Goal: Task Accomplishment & Management: Manage account settings

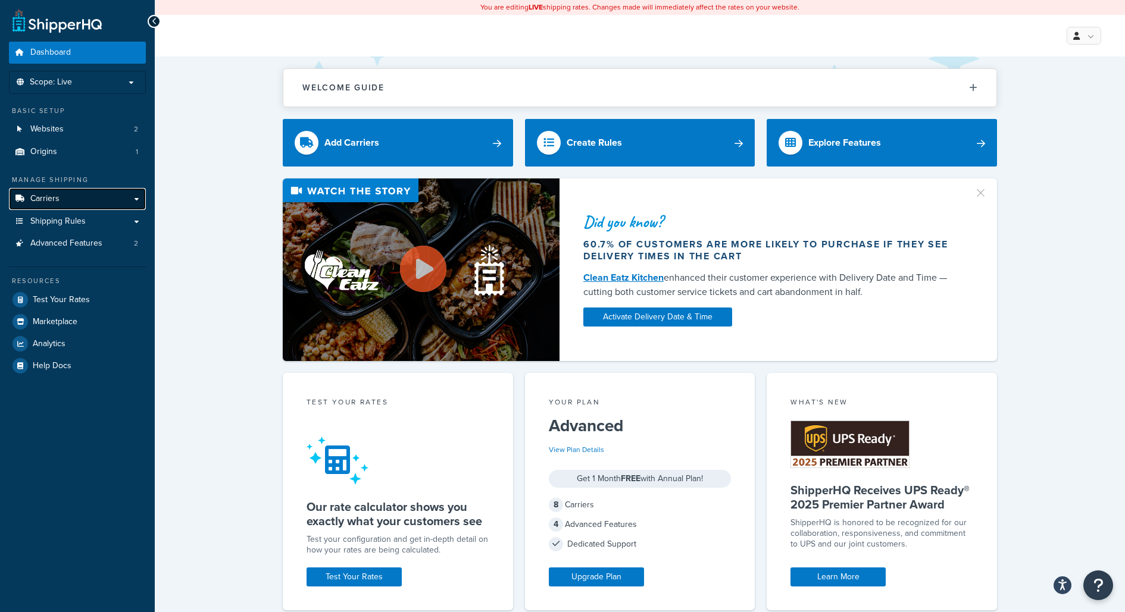
click at [129, 190] on link "Carriers" at bounding box center [77, 199] width 137 height 22
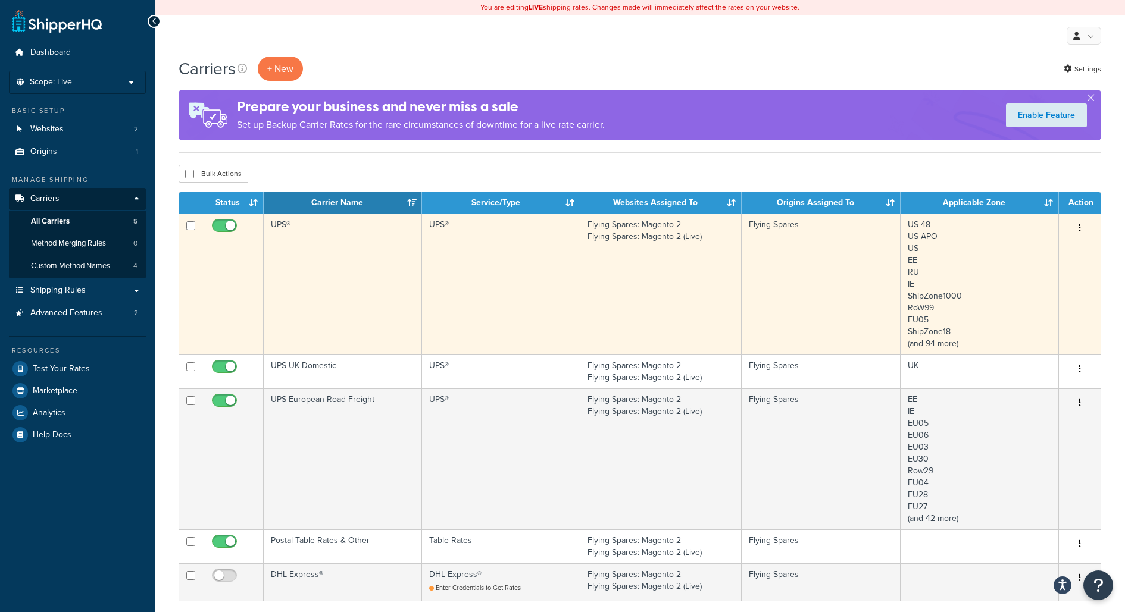
scroll to position [299, 0]
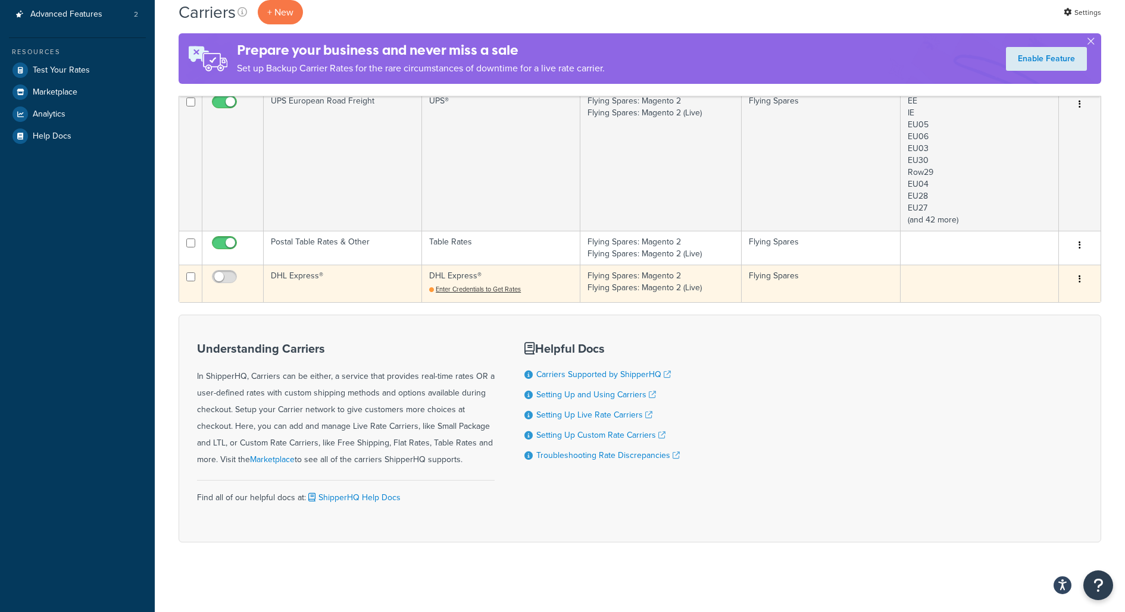
click at [534, 289] on div "Enter Credentials to Get Rates" at bounding box center [500, 290] width 143 height 10
click at [292, 275] on td "DHL Express®" at bounding box center [343, 283] width 158 height 37
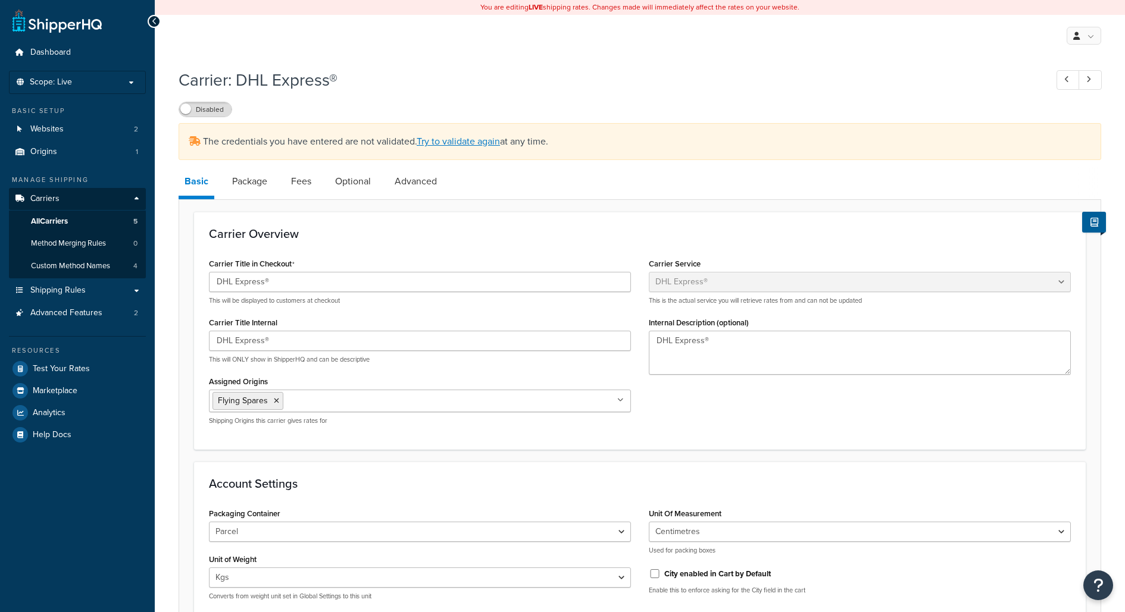
select select "dhl"
select select "kg"
select select "CM"
click at [426, 144] on link "Try to validate again" at bounding box center [458, 141] width 83 height 14
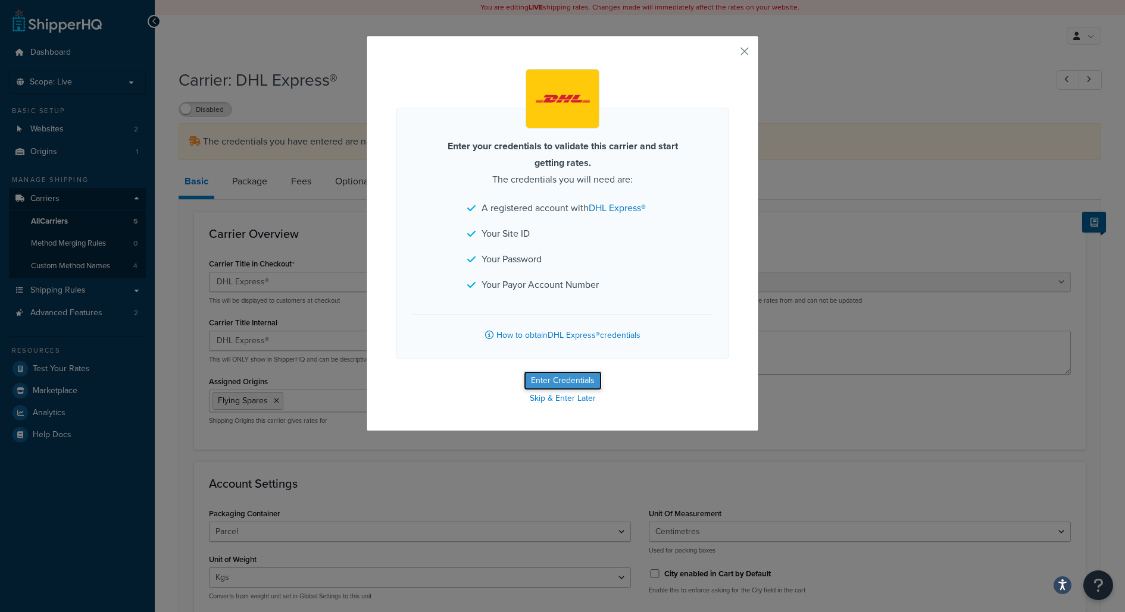
click at [559, 380] on button "Enter Credentials" at bounding box center [563, 380] width 78 height 19
select select "kg"
select select "CM"
select select "GB"
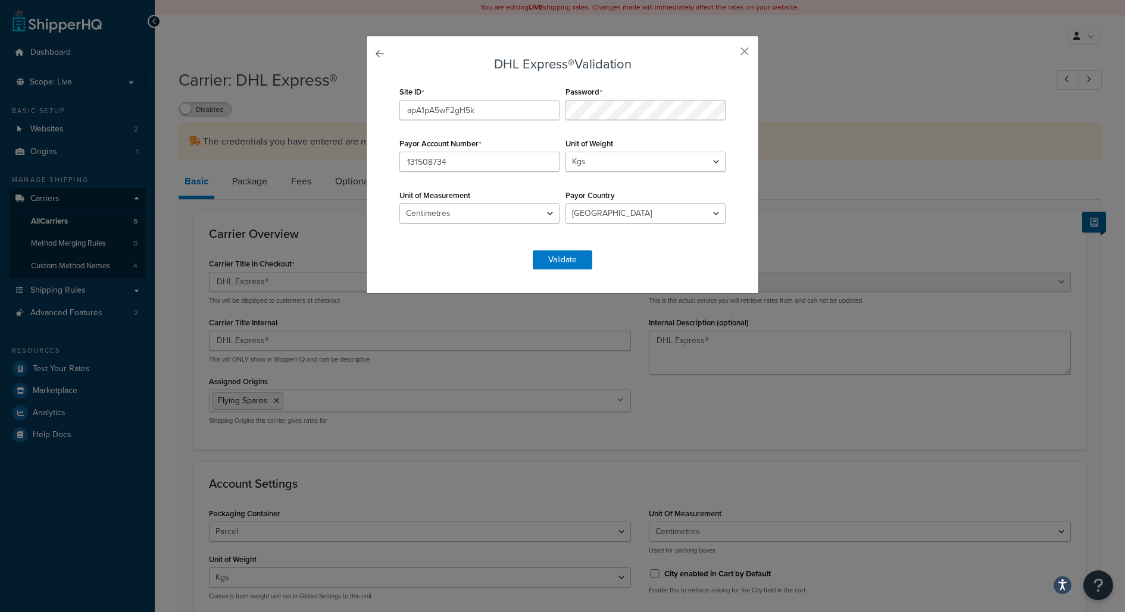
click at [618, 62] on h3 "DHL Express® Validation" at bounding box center [562, 64] width 332 height 14
click at [565, 257] on button "Validate" at bounding box center [563, 260] width 60 height 19
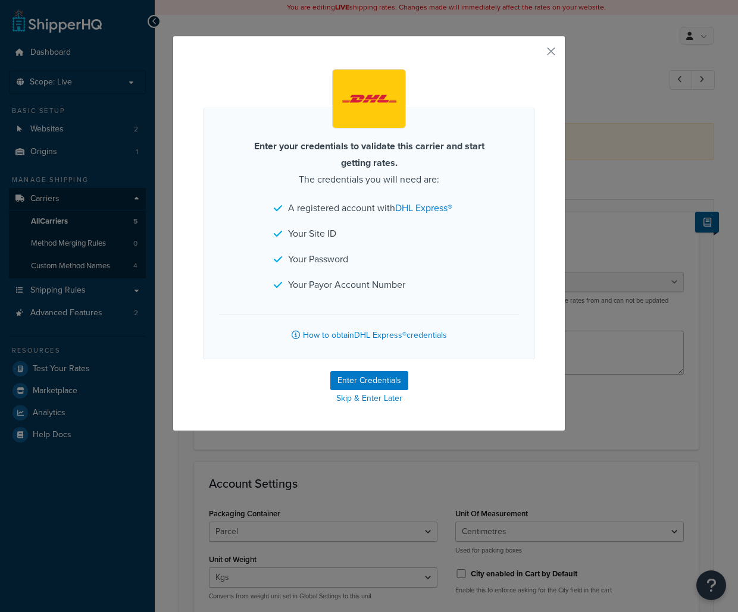
select select "dhl"
select select "kg"
select select "CM"
click at [387, 382] on button "Enter Credentials" at bounding box center [369, 380] width 78 height 19
select select "kg"
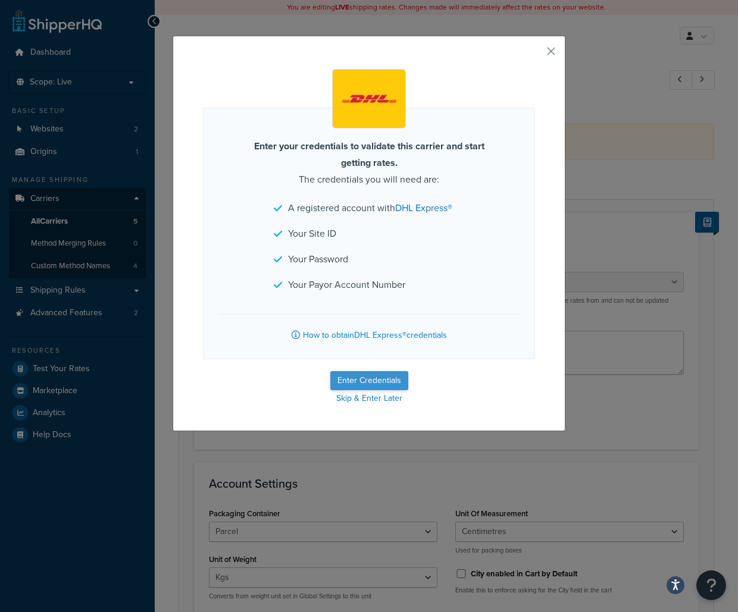
select select "CM"
select select "GB"
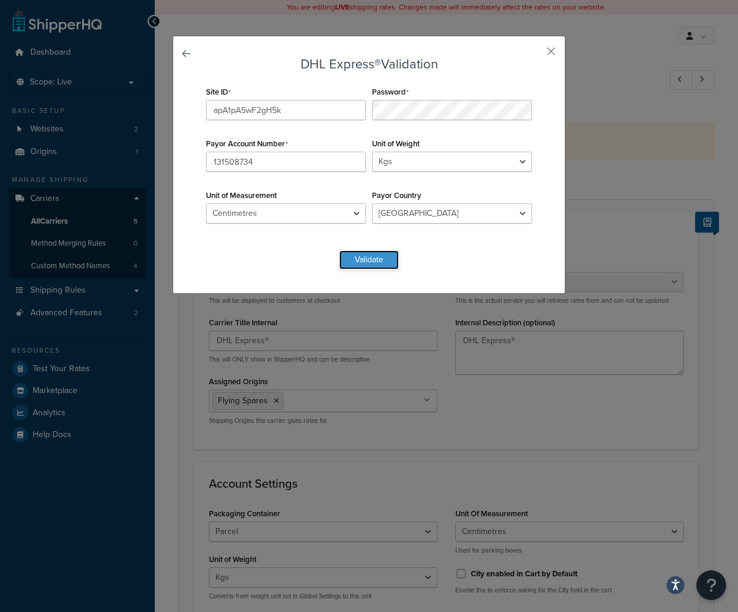
click at [386, 265] on button "Validate" at bounding box center [369, 260] width 60 height 19
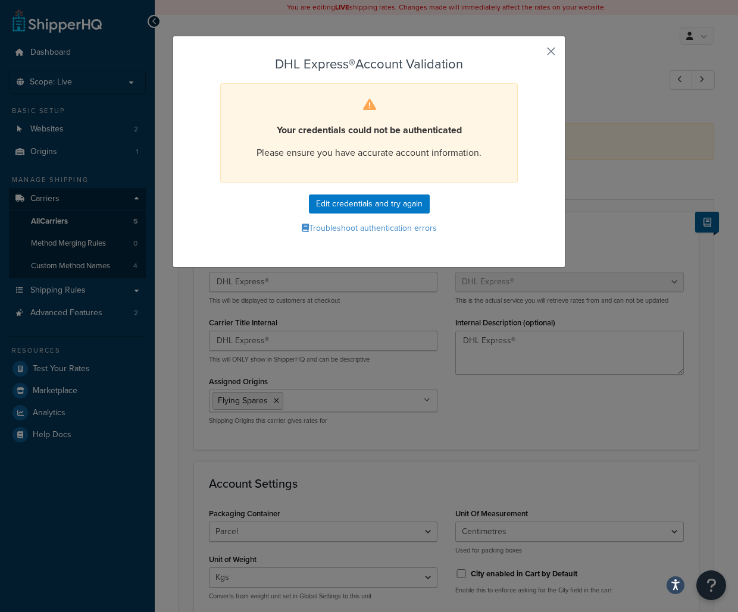
click at [535, 54] on button "button" at bounding box center [533, 55] width 3 height 3
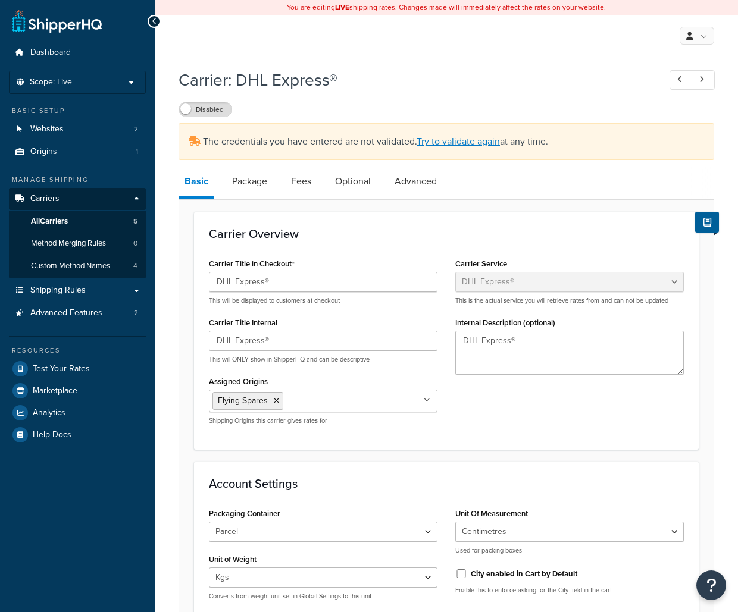
select select "dhl"
select select "kg"
select select "CM"
click at [102, 76] on li "Scope: Live" at bounding box center [77, 82] width 137 height 23
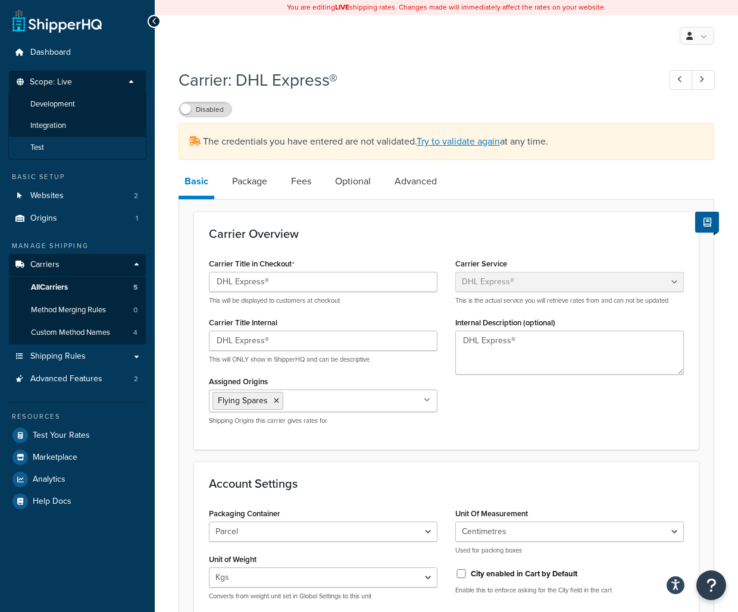
click at [98, 149] on li "Test" at bounding box center [77, 148] width 138 height 22
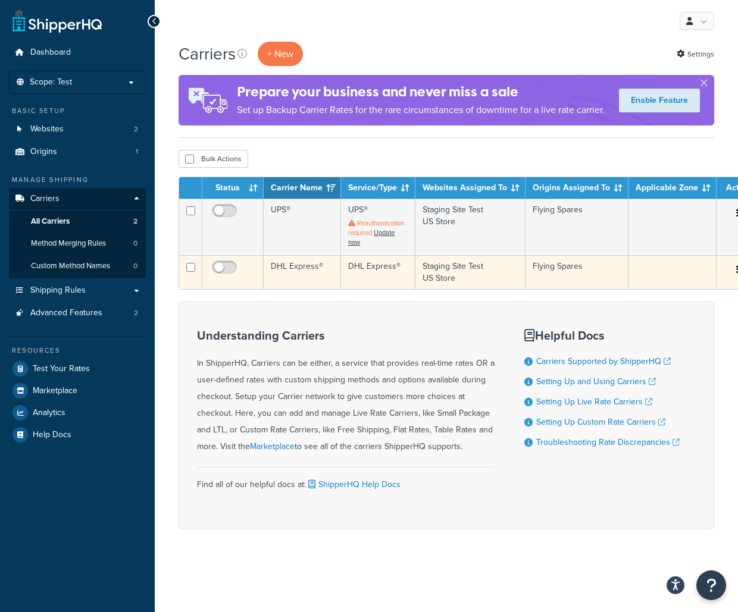
click at [303, 289] on td "DHL Express®" at bounding box center [302, 272] width 77 height 34
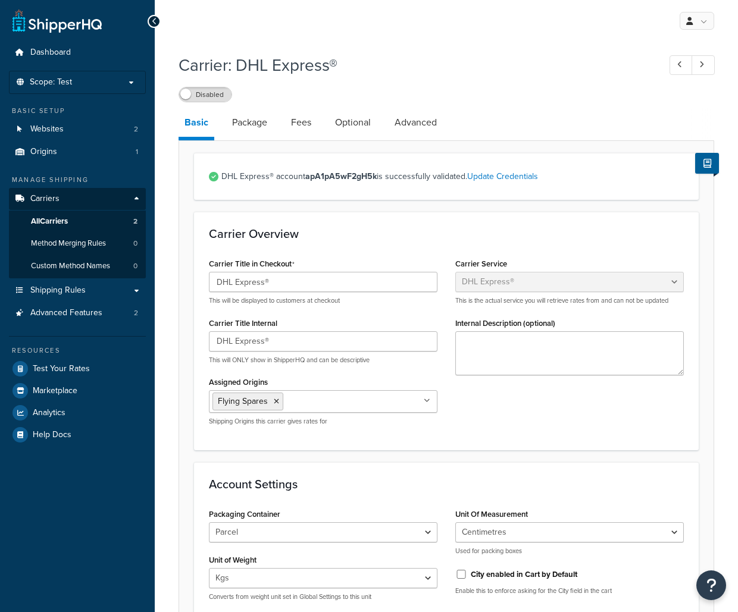
select select "dhl"
select select "kg"
select select "CM"
click at [504, 177] on link "Update Credentials" at bounding box center [502, 176] width 71 height 12
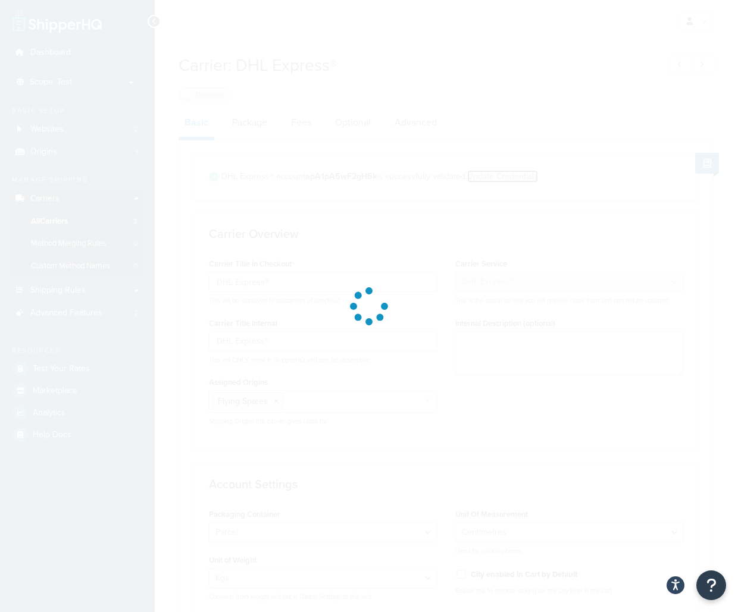
select select "kg"
select select "CM"
select select "GB"
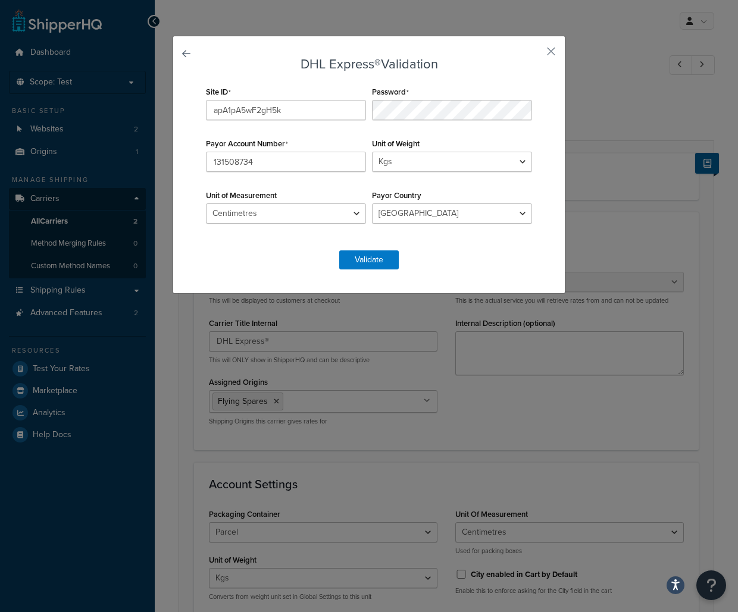
click at [445, 73] on form "DHL Express® Validation Site ID apA1pA5wF2gH5k Password Payor Account Number 13…" at bounding box center [369, 163] width 332 height 212
click at [393, 257] on button "Validate" at bounding box center [369, 260] width 60 height 19
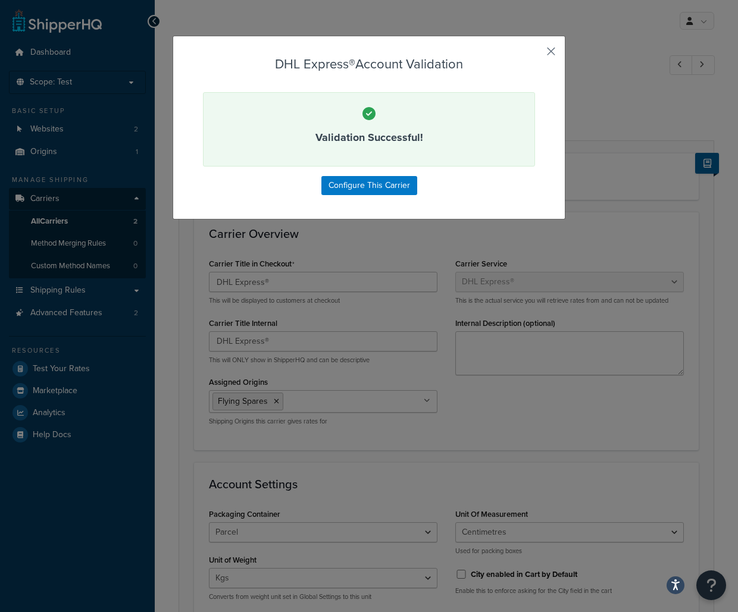
click at [535, 54] on button "button" at bounding box center [533, 55] width 3 height 3
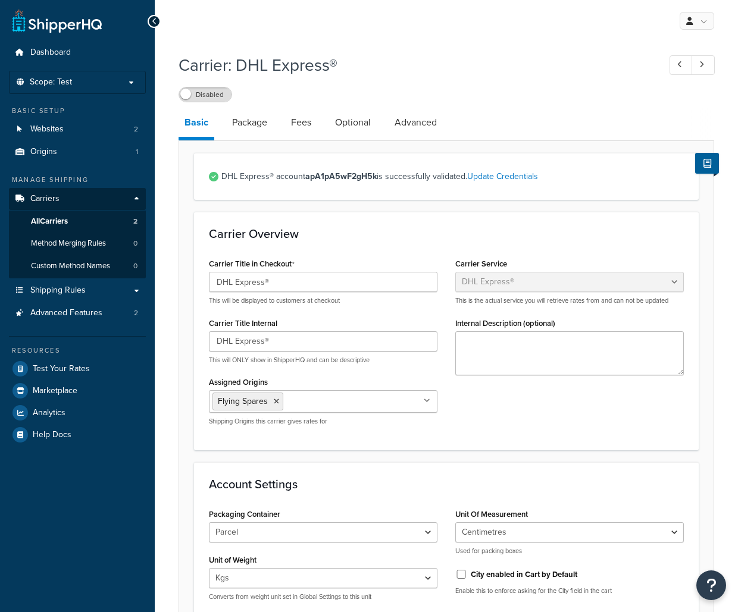
select select "dhl"
select select "kg"
select select "CM"
click at [487, 177] on link "Update Credentials" at bounding box center [502, 176] width 71 height 12
select select "kg"
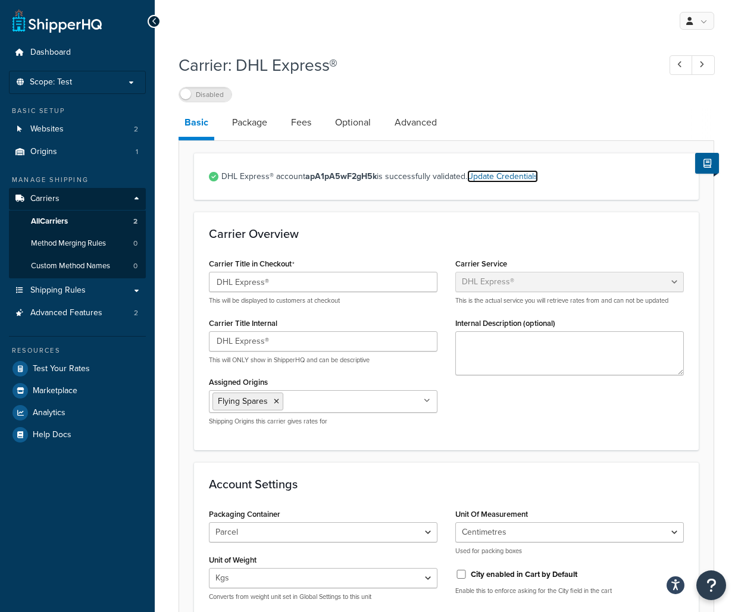
select select "CM"
select select "GB"
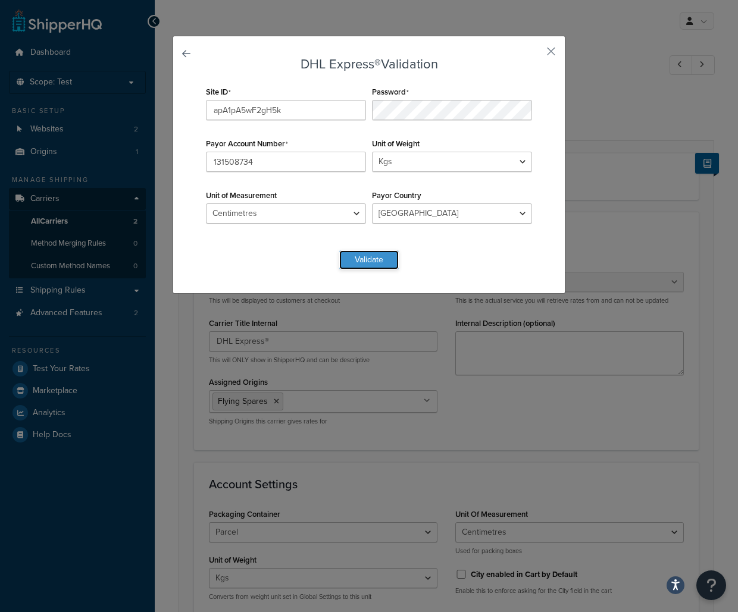
click at [368, 257] on button "Validate" at bounding box center [369, 260] width 60 height 19
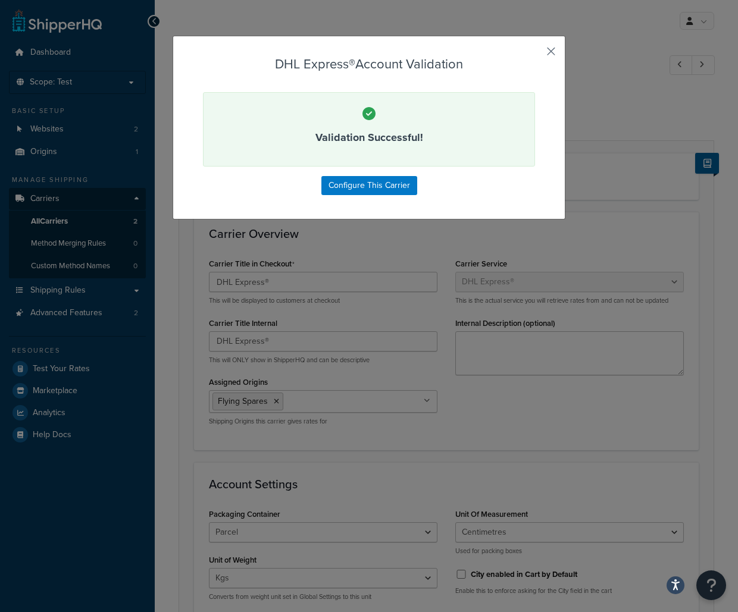
click at [535, 54] on button "button" at bounding box center [533, 55] width 3 height 3
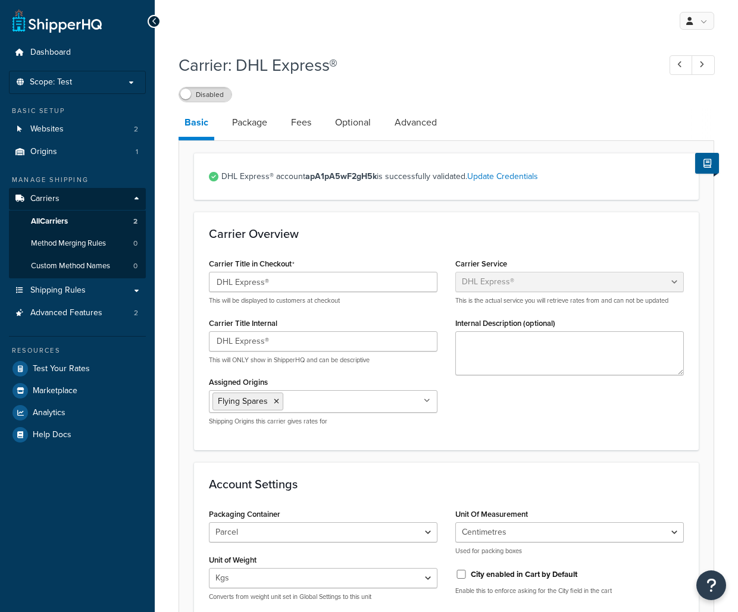
select select "dhl"
select select "kg"
select select "CM"
click at [132, 80] on p "Scope: Test" at bounding box center [77, 82] width 126 height 10
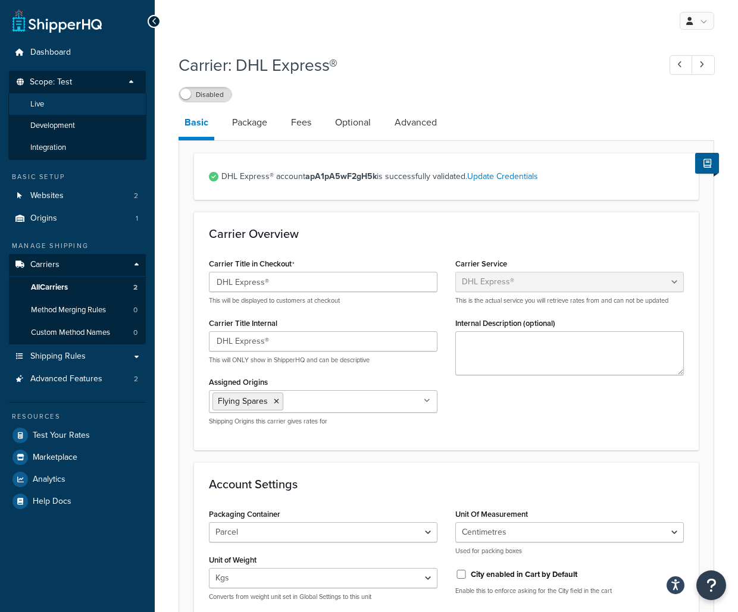
click at [125, 108] on li "Live" at bounding box center [77, 104] width 138 height 22
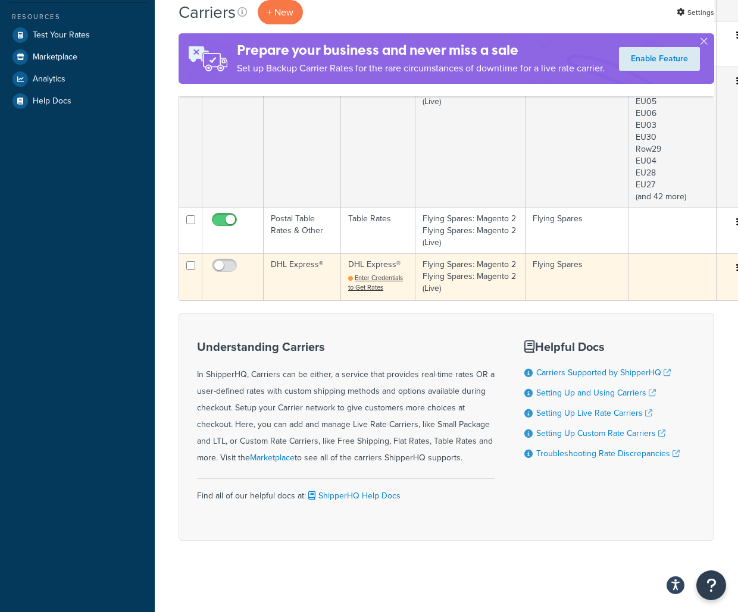
click at [333, 280] on td "DHL Express®" at bounding box center [302, 277] width 77 height 46
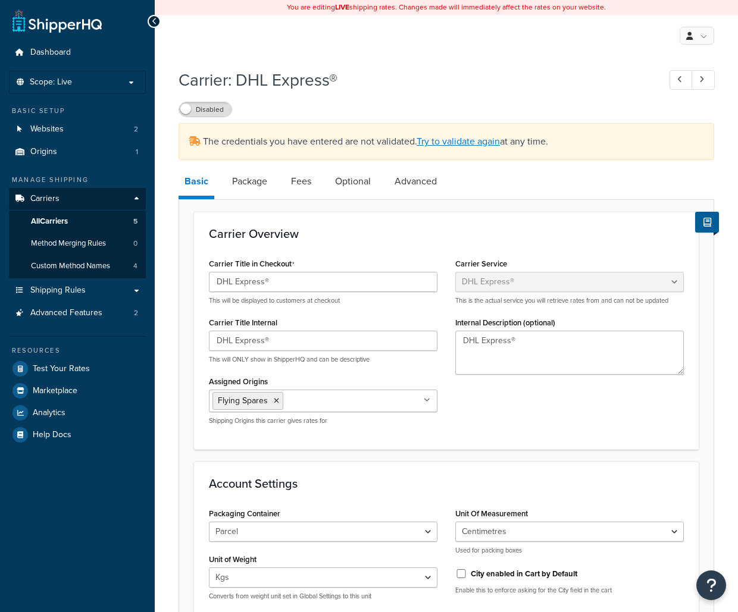
select select "dhl"
select select "kg"
select select "CM"
click at [123, 217] on link "All Carriers 5" at bounding box center [77, 222] width 137 height 22
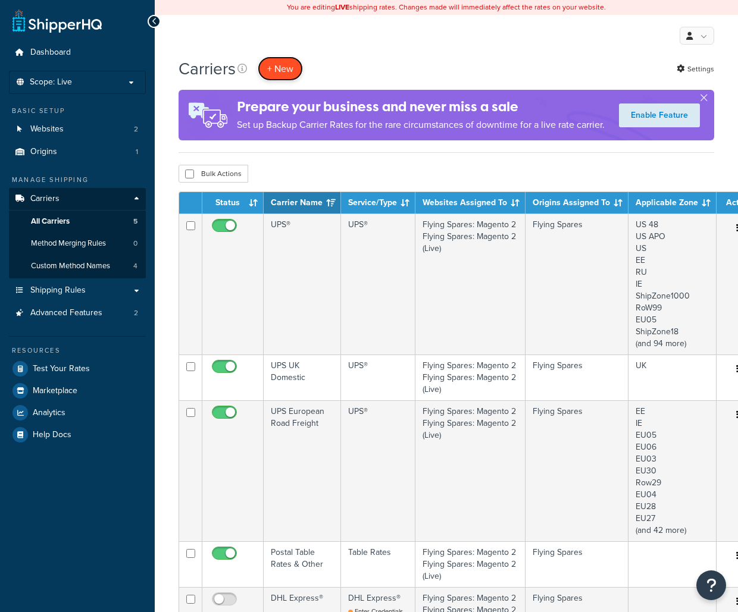
click at [274, 69] on button "+ New" at bounding box center [280, 69] width 45 height 24
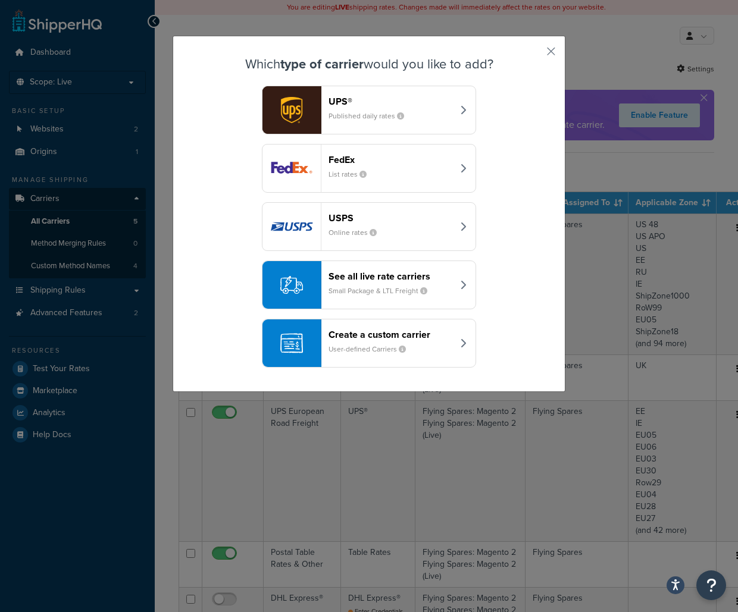
click at [365, 289] on small "Small Package & LTL Freight" at bounding box center [383, 291] width 108 height 11
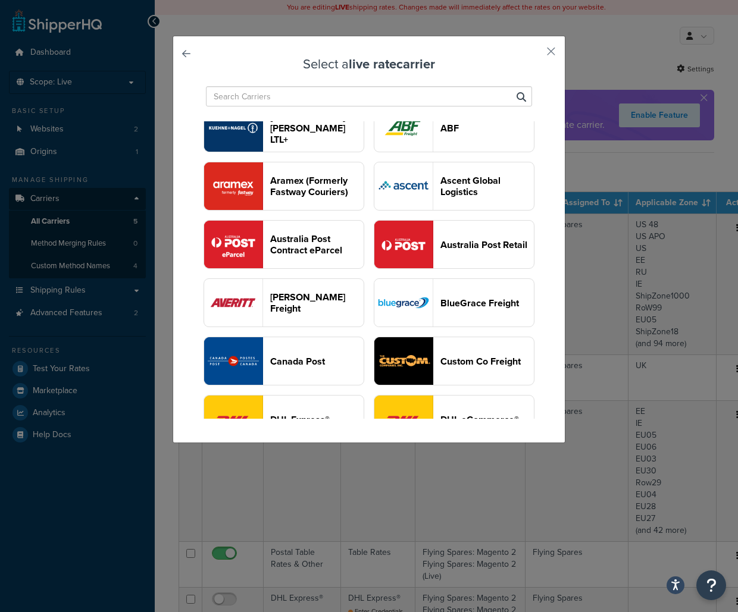
scroll to position [241, 0]
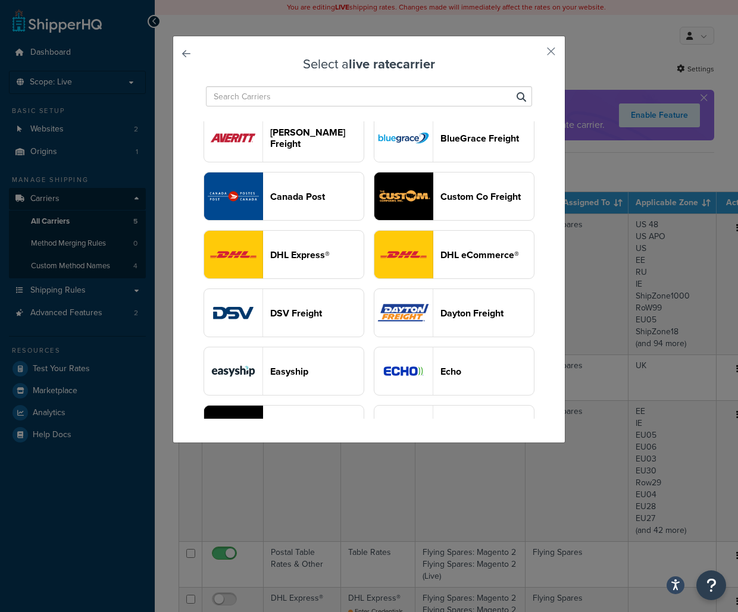
click at [330, 255] on header "DHL Express®" at bounding box center [316, 254] width 93 height 11
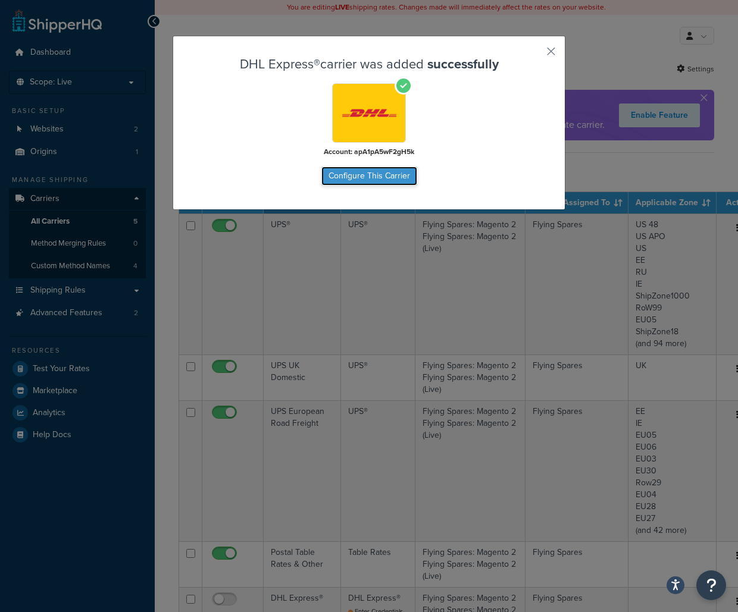
click at [364, 180] on button "Configure This Carrier" at bounding box center [369, 176] width 96 height 19
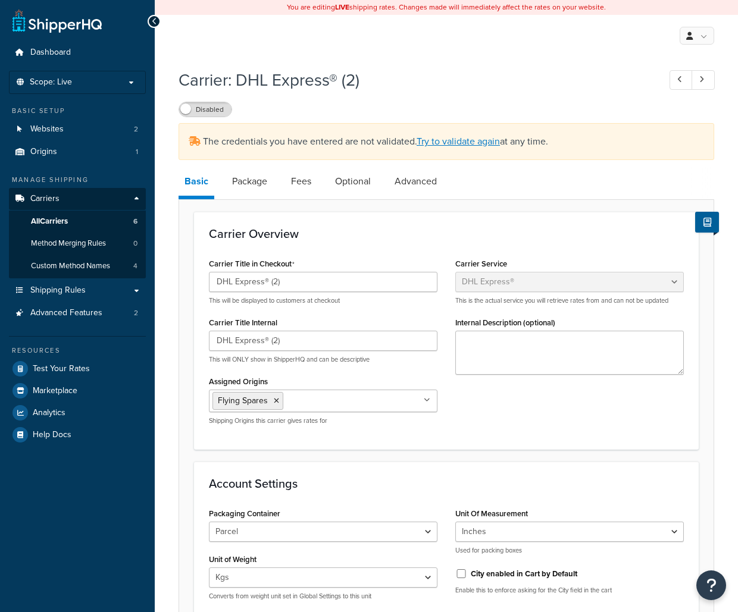
select select "dhl"
select select "kg"
click at [452, 145] on link "Try to validate again" at bounding box center [458, 141] width 83 height 14
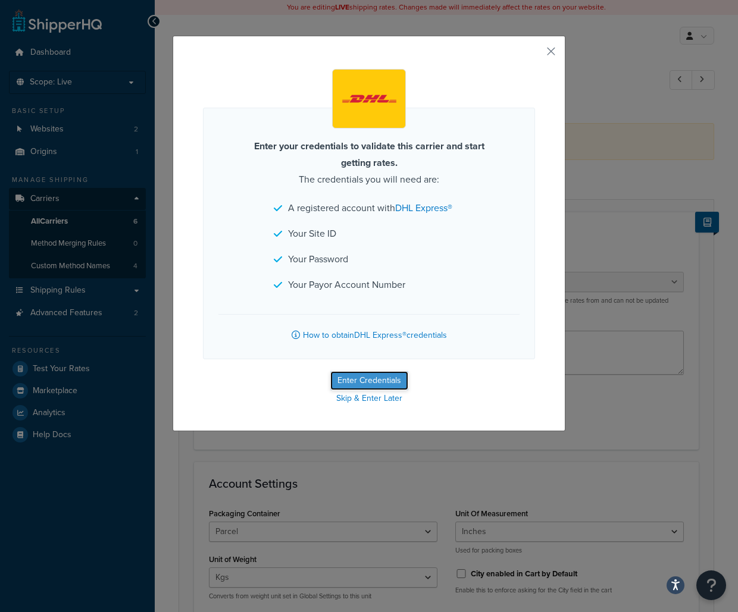
click at [388, 383] on button "Enter Credentials" at bounding box center [369, 380] width 78 height 19
select select "kg"
select select "CM"
select select "GB"
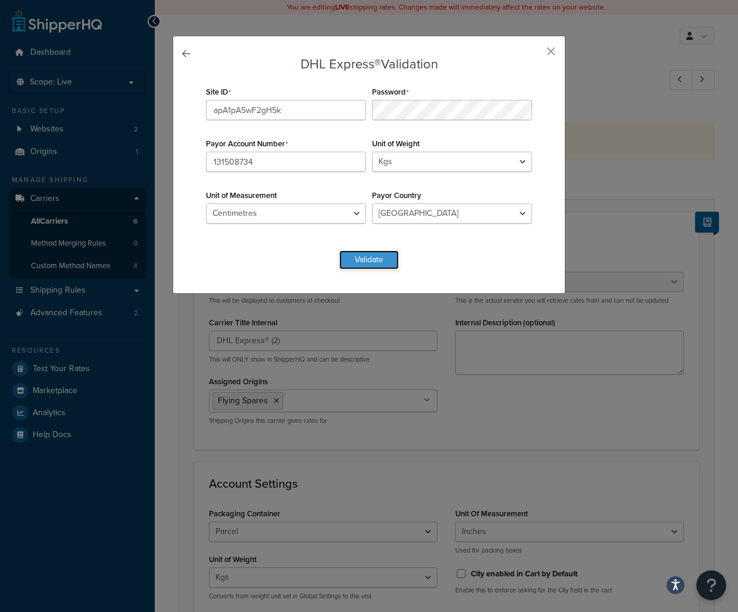
click at [390, 262] on button "Validate" at bounding box center [369, 260] width 60 height 19
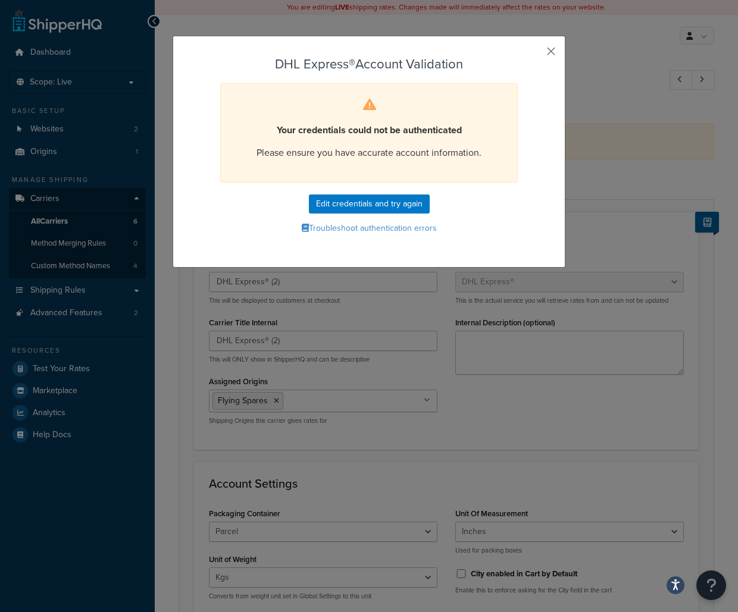
click at [535, 54] on button "button" at bounding box center [533, 55] width 3 height 3
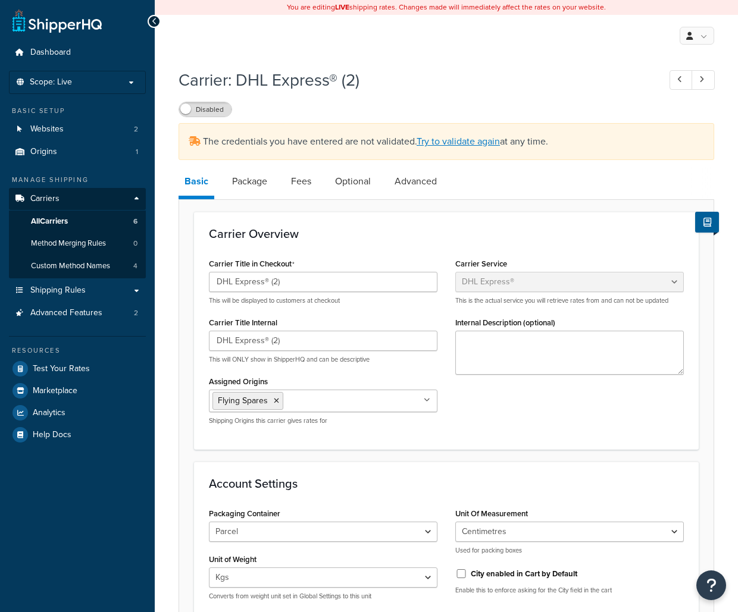
select select "dhl"
select select "kg"
select select "CM"
click at [114, 220] on link "All Carriers 6" at bounding box center [77, 222] width 137 height 22
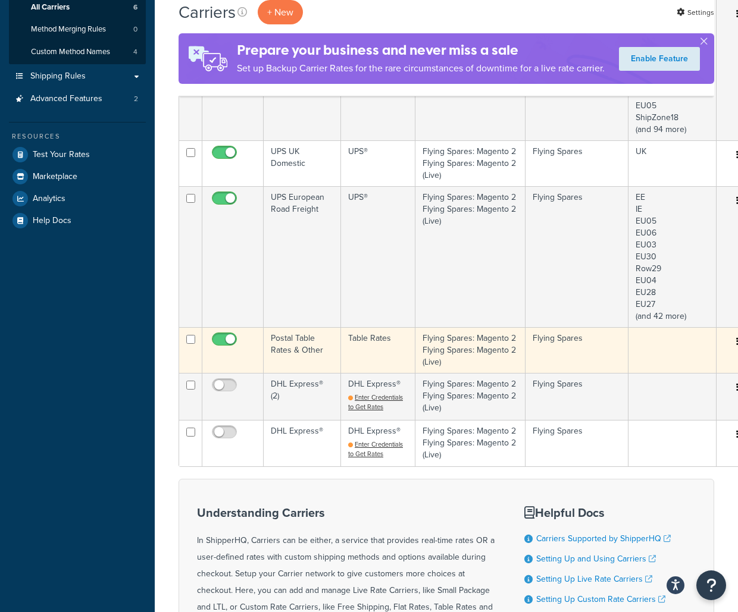
scroll to position [214, 11]
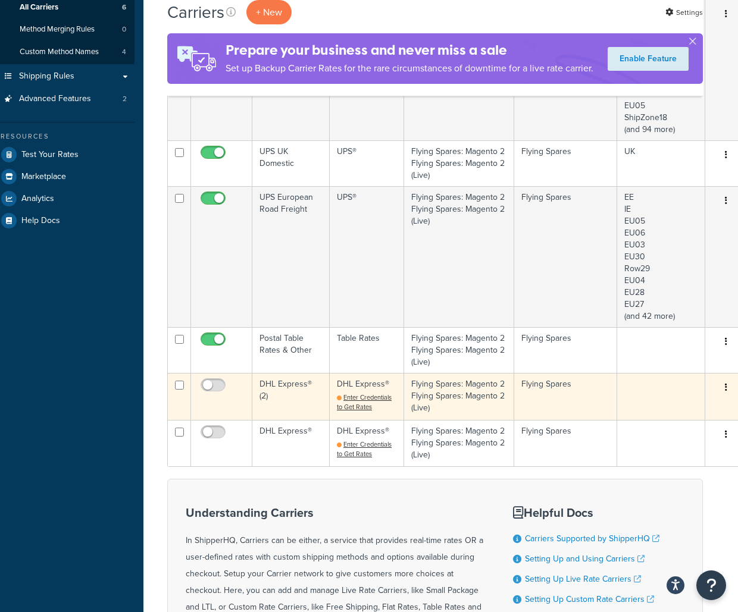
click at [720, 398] on button "button" at bounding box center [726, 387] width 17 height 19
click at [685, 498] on link "Delete" at bounding box center [680, 495] width 94 height 24
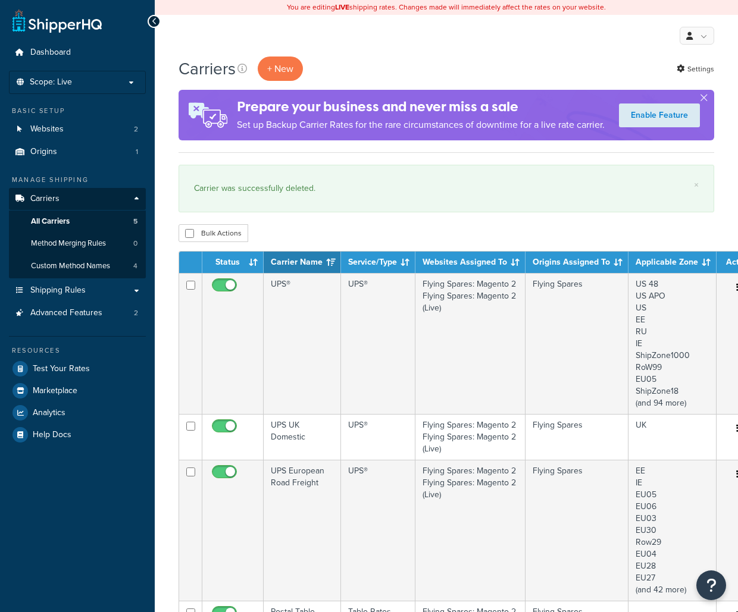
scroll to position [427, 0]
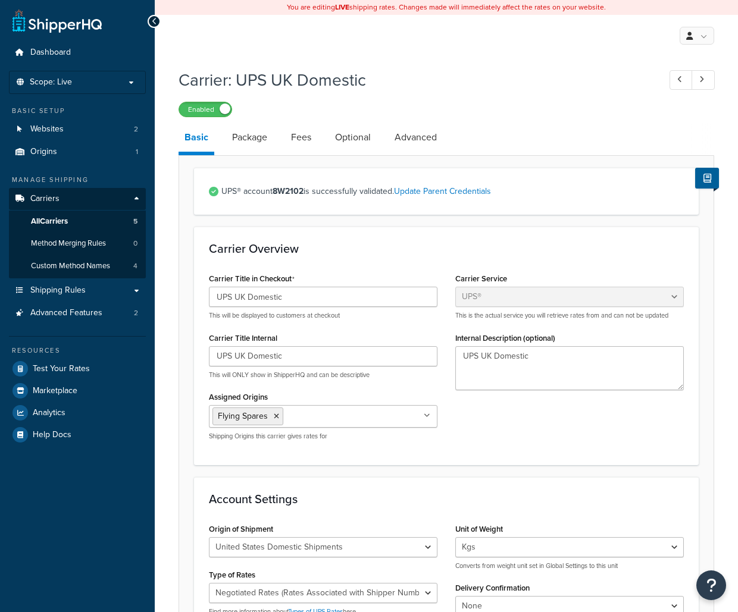
select select "ups"
select select "kg"
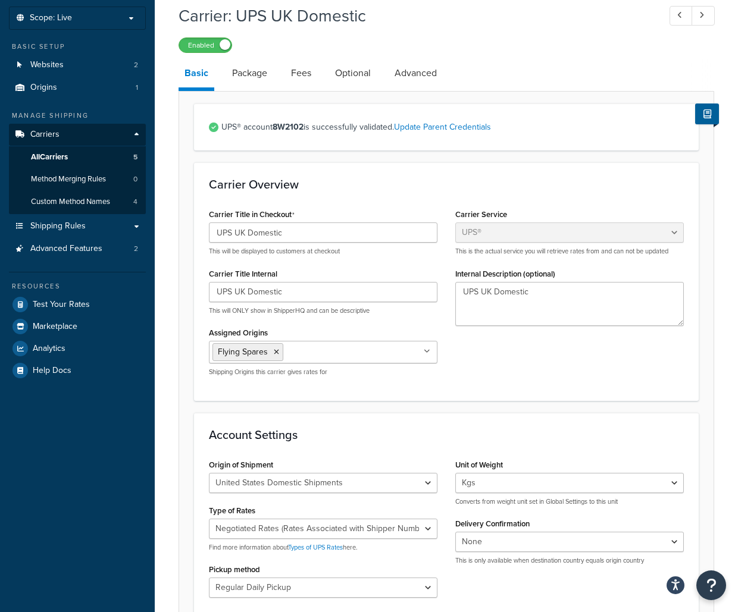
scroll to position [32, 0]
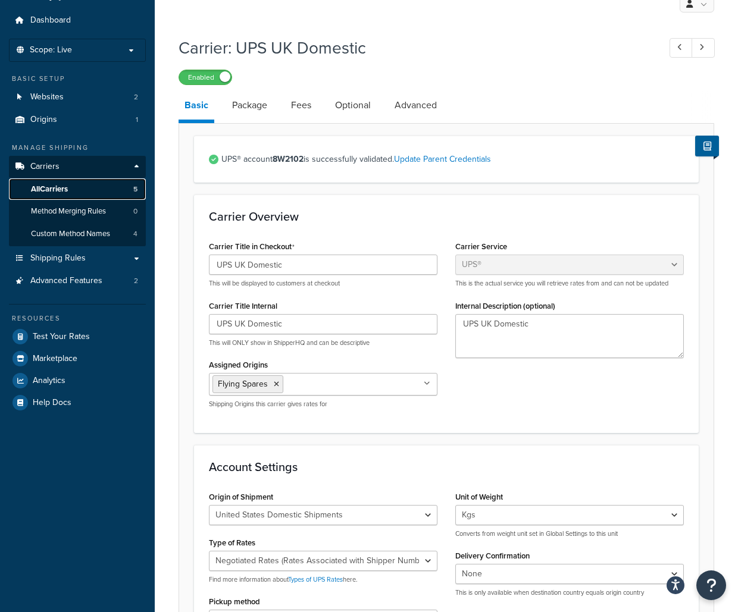
click at [106, 187] on link "All Carriers 5" at bounding box center [77, 190] width 137 height 22
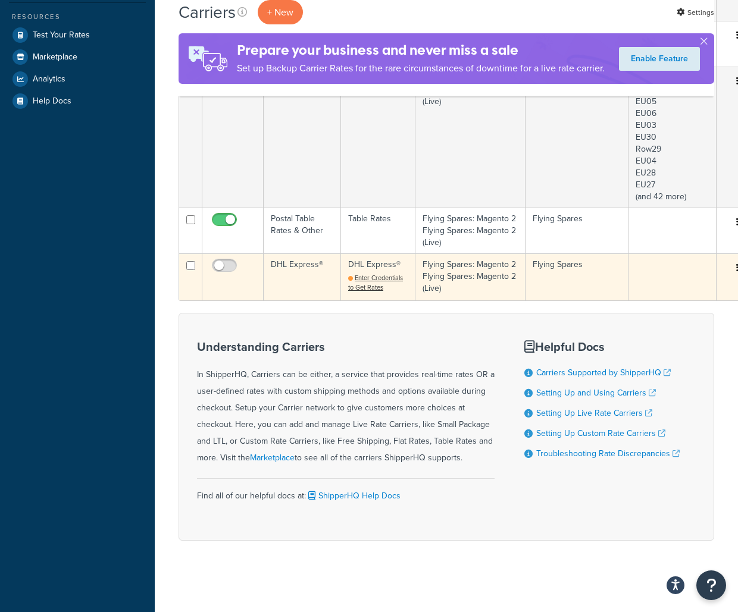
click at [485, 279] on td "Flying Spares: Magento 2 Flying Spares: Magento 2 (Live)" at bounding box center [470, 277] width 110 height 46
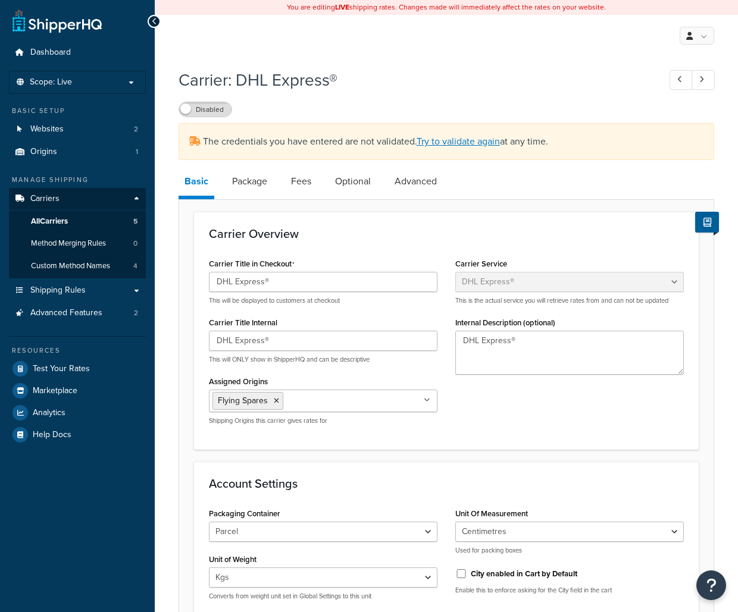
select select "dhl"
select select "kg"
select select "CM"
click at [437, 143] on link "Try to validate again" at bounding box center [458, 141] width 83 height 14
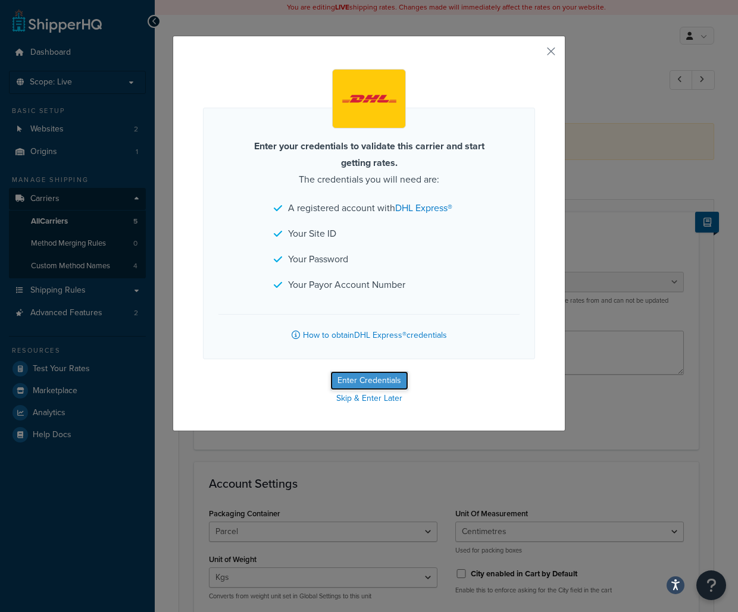
click at [383, 378] on button "Enter Credentials" at bounding box center [369, 380] width 78 height 19
select select "kg"
select select "CM"
select select "GB"
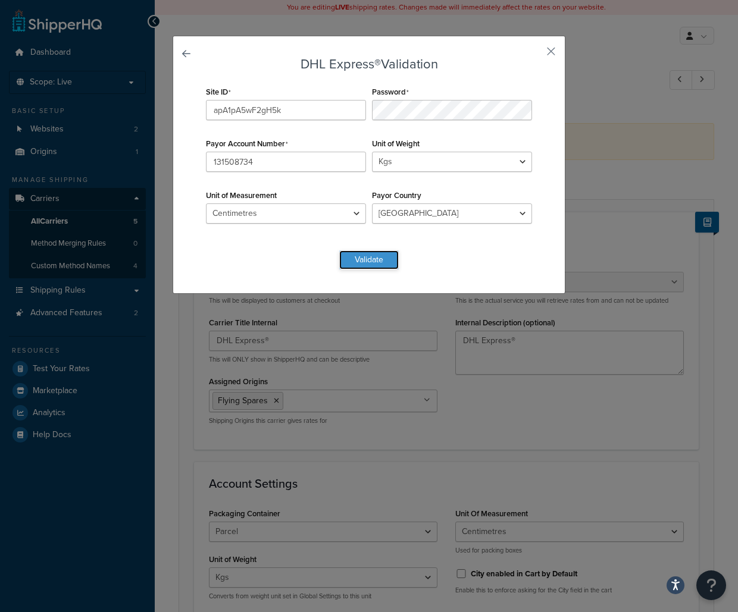
click at [388, 261] on button "Validate" at bounding box center [369, 260] width 60 height 19
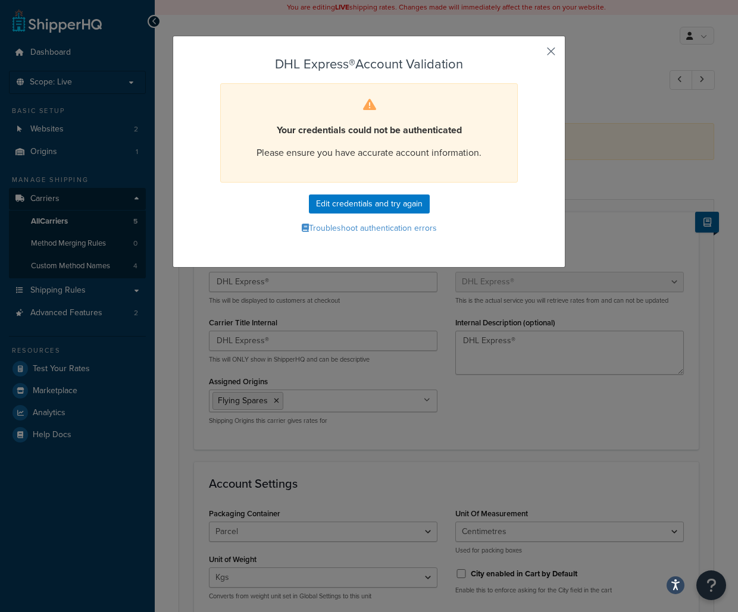
click at [535, 54] on button "button" at bounding box center [533, 55] width 3 height 3
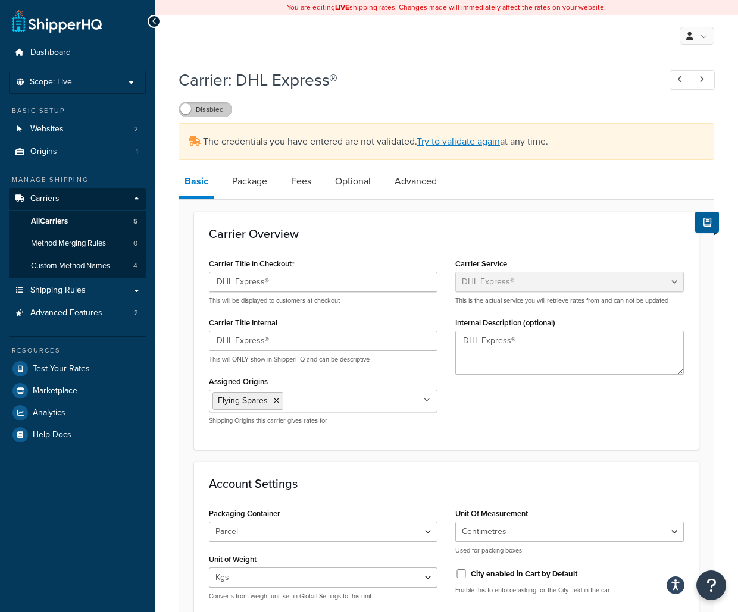
click at [224, 107] on label "Disabled" at bounding box center [205, 109] width 52 height 14
select select "dhl"
select select "kg"
select select "CM"
click at [224, 107] on label "Disabled" at bounding box center [205, 109] width 52 height 14
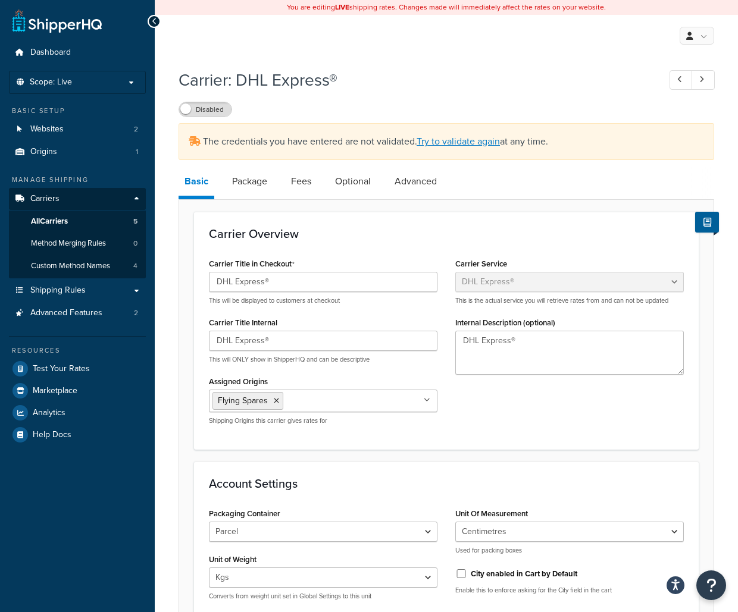
click at [270, 148] on span "The credentials you have entered are not validated. Try to validate again at an…" at bounding box center [375, 141] width 345 height 14
click at [139, 84] on p "Scope: Live" at bounding box center [77, 82] width 126 height 10
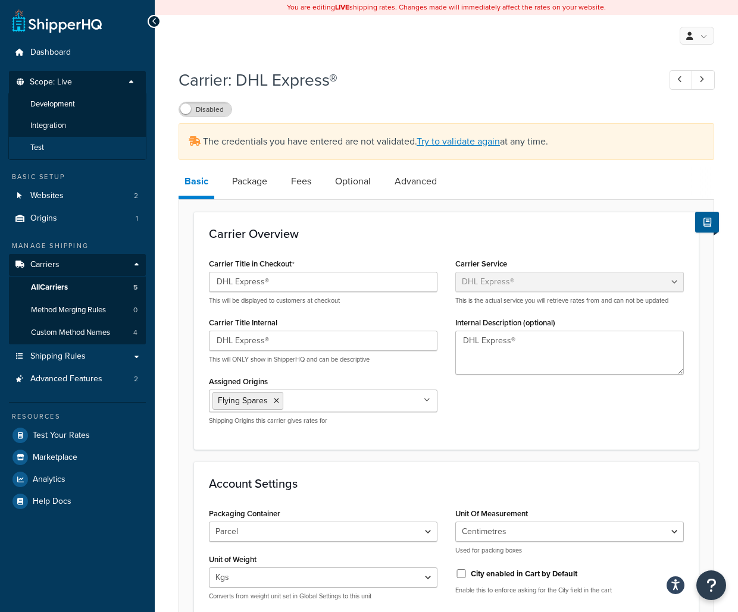
click at [101, 151] on li "Test" at bounding box center [77, 148] width 138 height 22
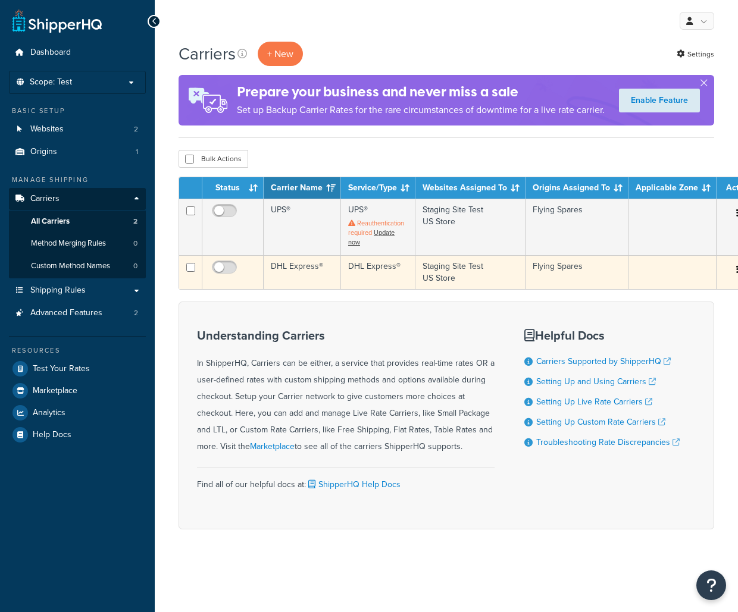
click at [324, 289] on td "DHL Express®" at bounding box center [302, 272] width 77 height 34
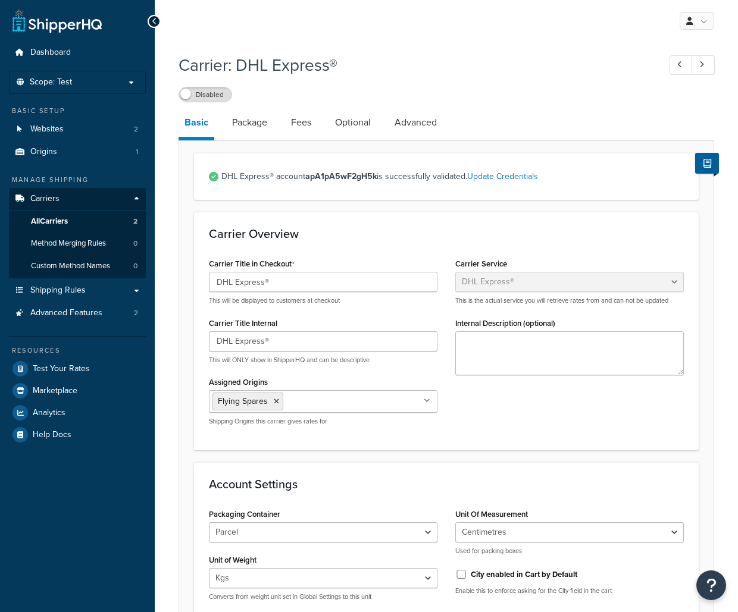
select select "dhl"
select select "kg"
select select "CM"
click at [499, 180] on link "Update Credentials" at bounding box center [502, 176] width 71 height 12
select select "kg"
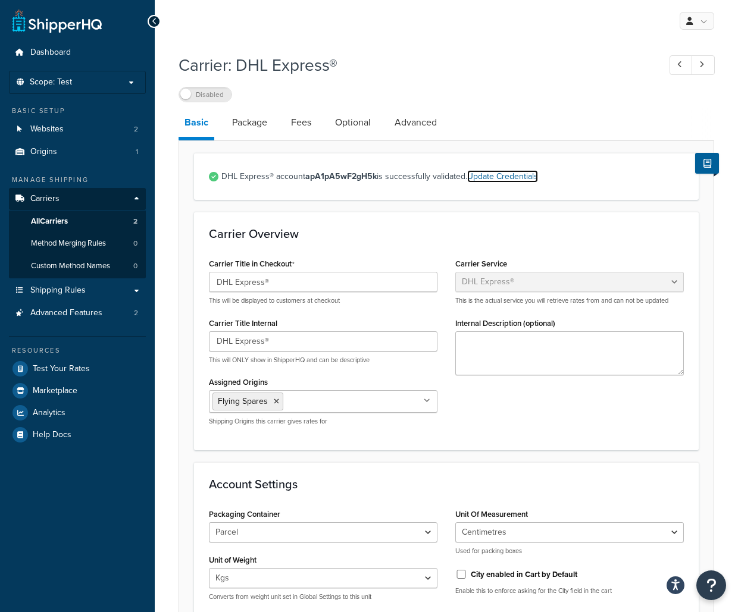
select select "CM"
select select "GB"
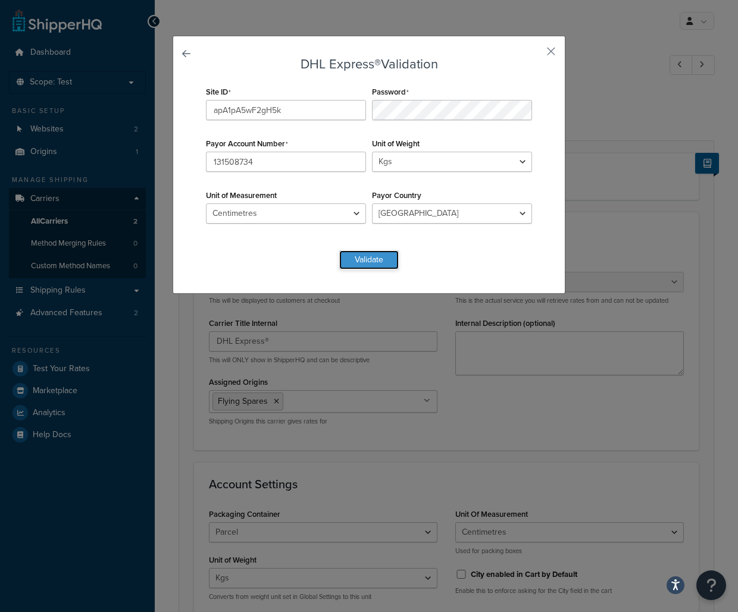
click at [378, 262] on button "Validate" at bounding box center [369, 260] width 60 height 19
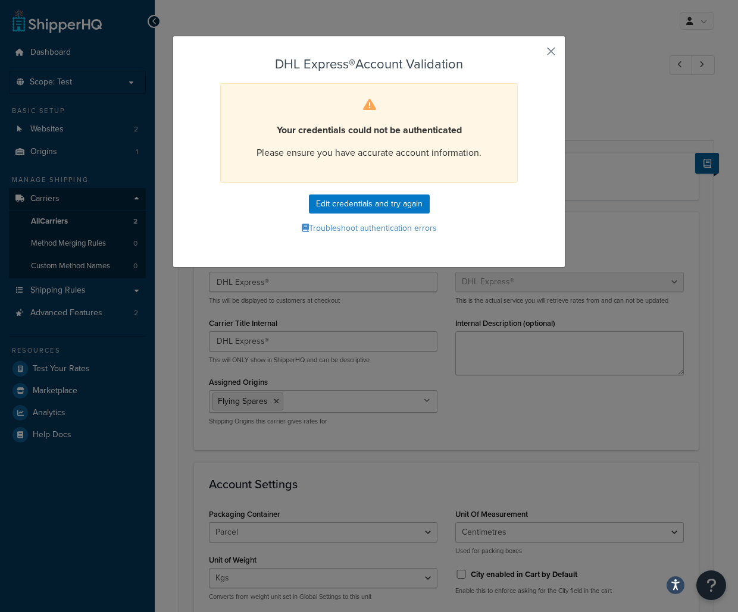
click at [535, 55] on button "button" at bounding box center [533, 55] width 3 height 3
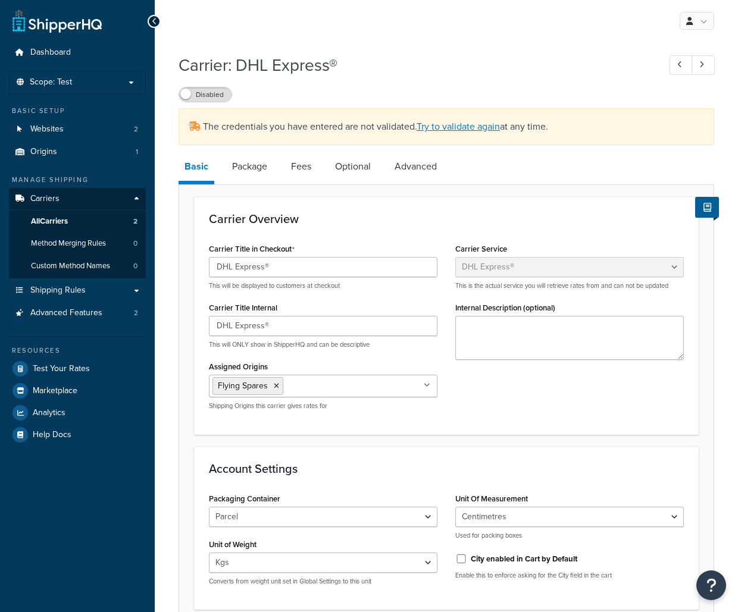
select select "dhl"
select select "kg"
select select "CM"
click at [107, 120] on link "Websites 2" at bounding box center [77, 129] width 137 height 22
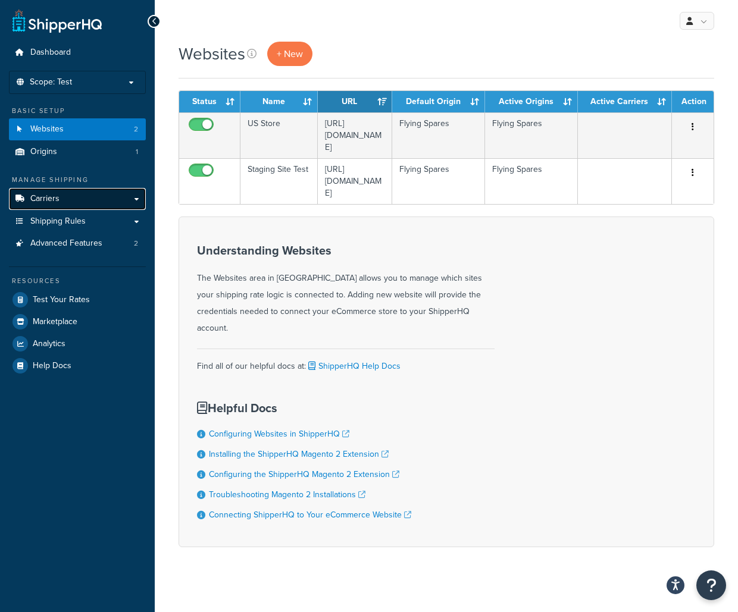
click at [104, 192] on link "Carriers" at bounding box center [77, 199] width 137 height 22
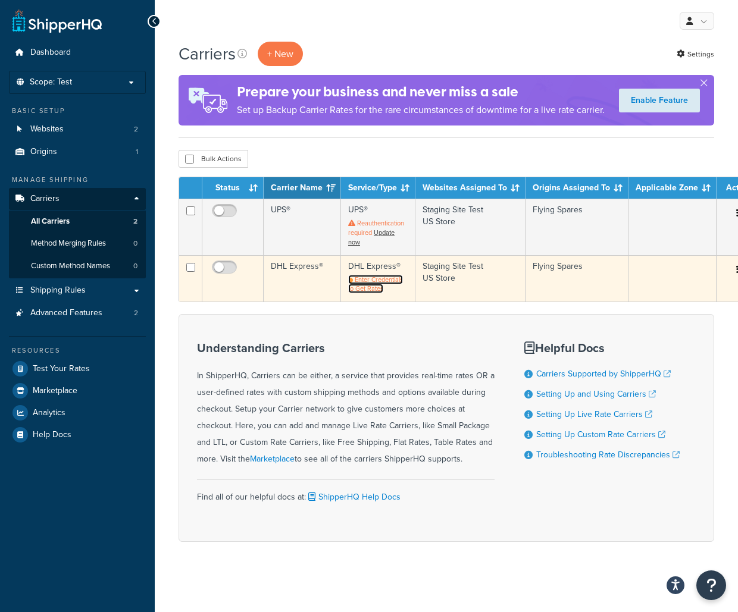
click at [370, 294] on span "Enter Credentials to Get Rates" at bounding box center [375, 284] width 55 height 19
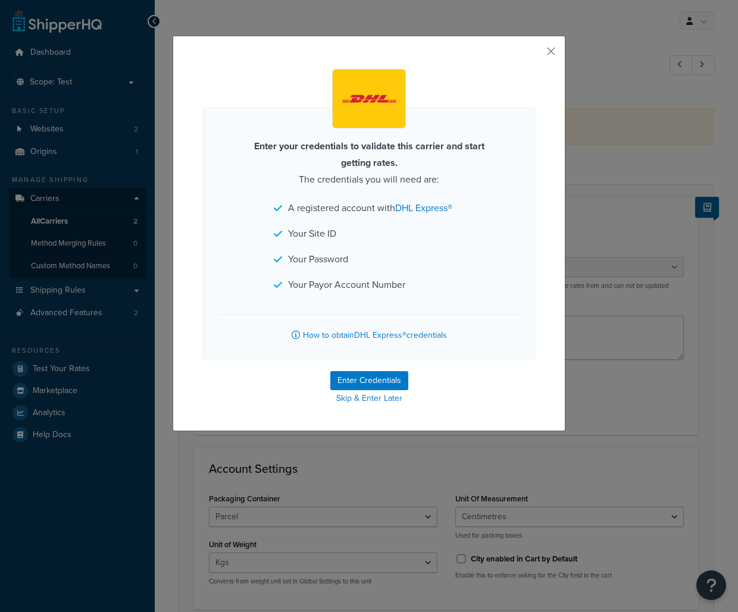
select select "dhl"
select select "kg"
select select "CM"
click at [377, 378] on button "Enter Credentials" at bounding box center [369, 380] width 78 height 19
select select "kg"
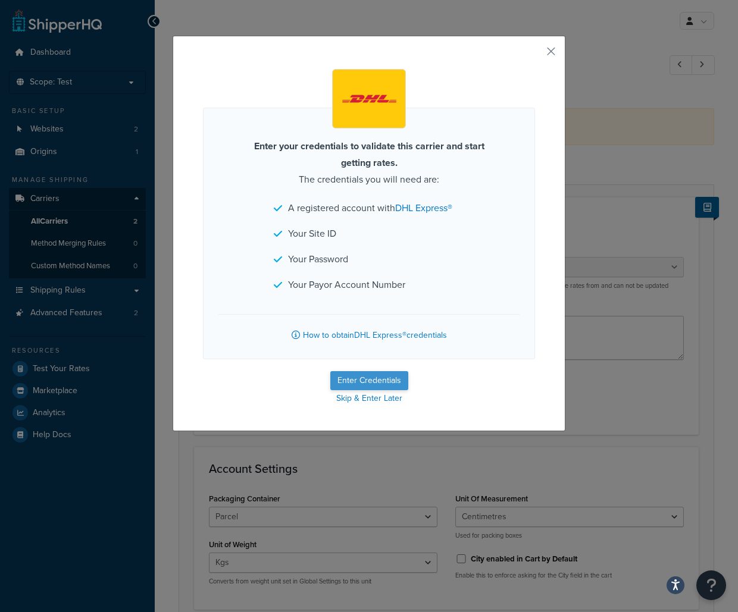
select select "CM"
select select "GB"
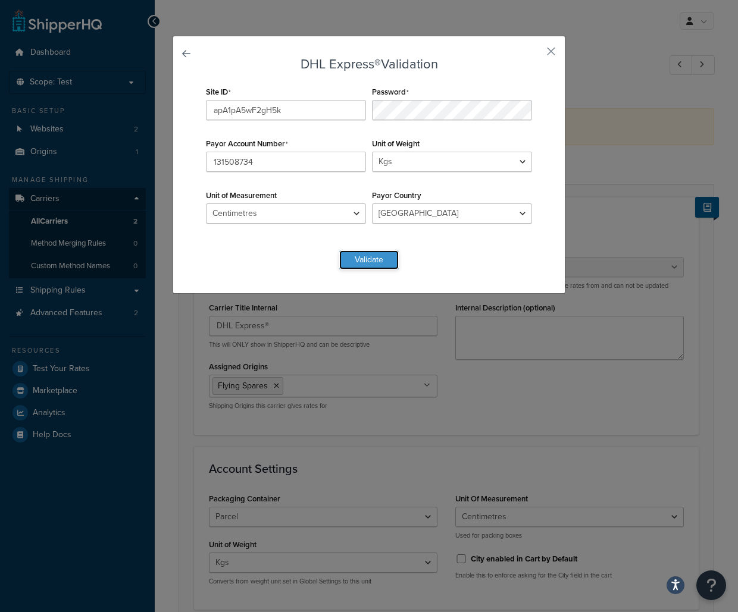
click at [385, 260] on button "Validate" at bounding box center [369, 260] width 60 height 19
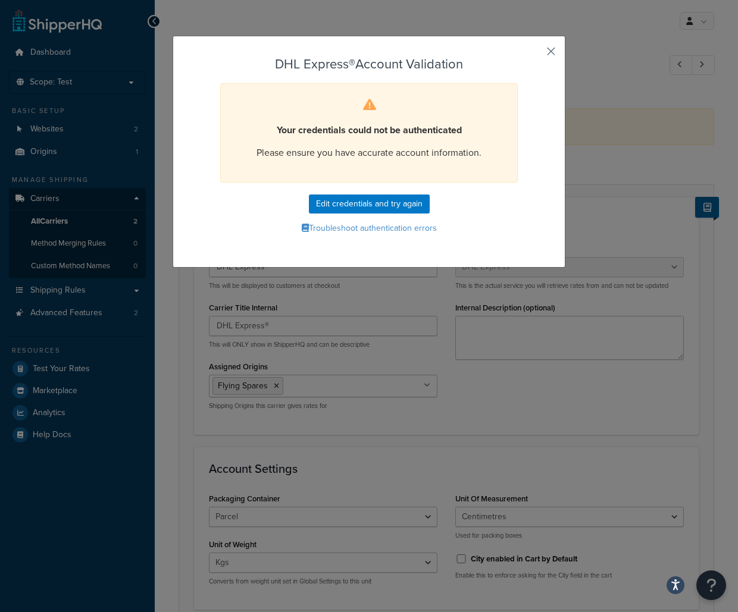
click at [535, 54] on button "button" at bounding box center [533, 55] width 3 height 3
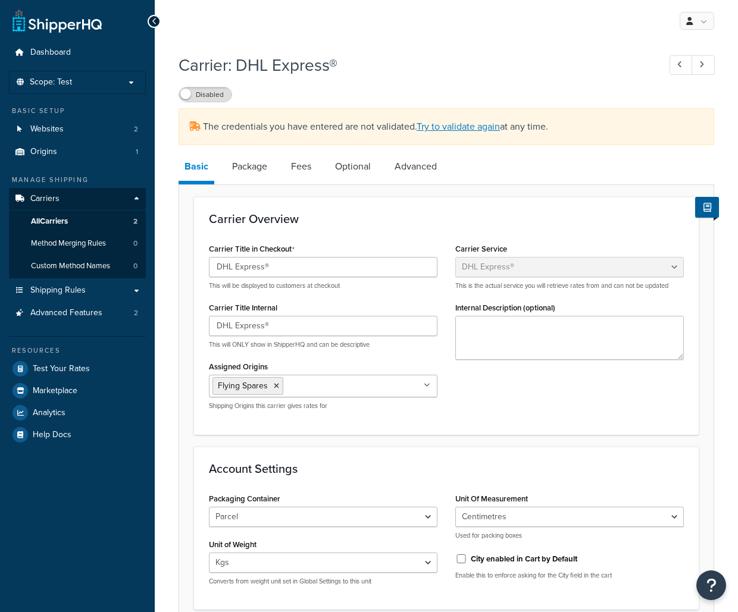
select select "dhl"
select select "kg"
select select "CM"
click at [115, 86] on p "Scope: Test" at bounding box center [77, 82] width 126 height 10
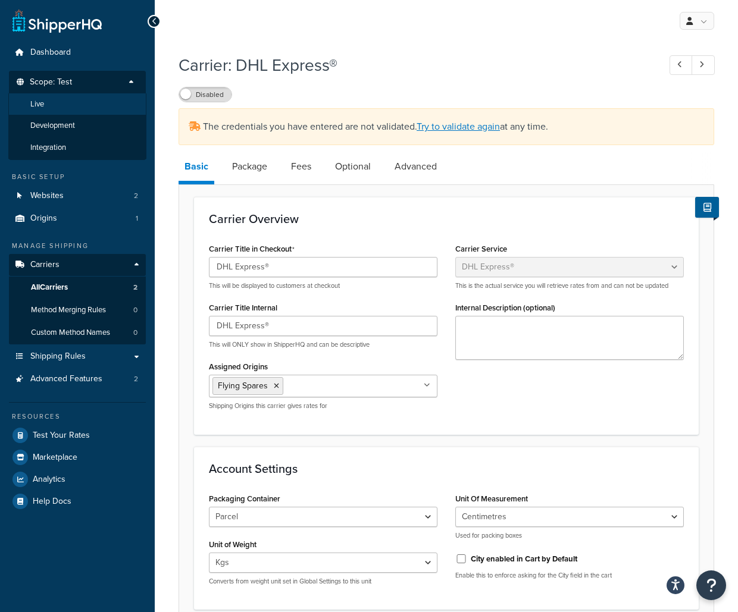
click at [112, 105] on li "Live" at bounding box center [77, 104] width 138 height 22
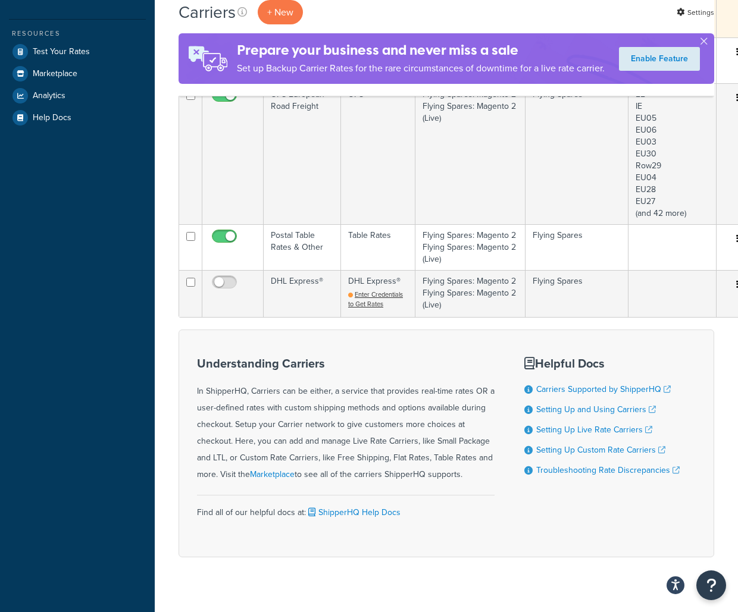
scroll to position [368, 0]
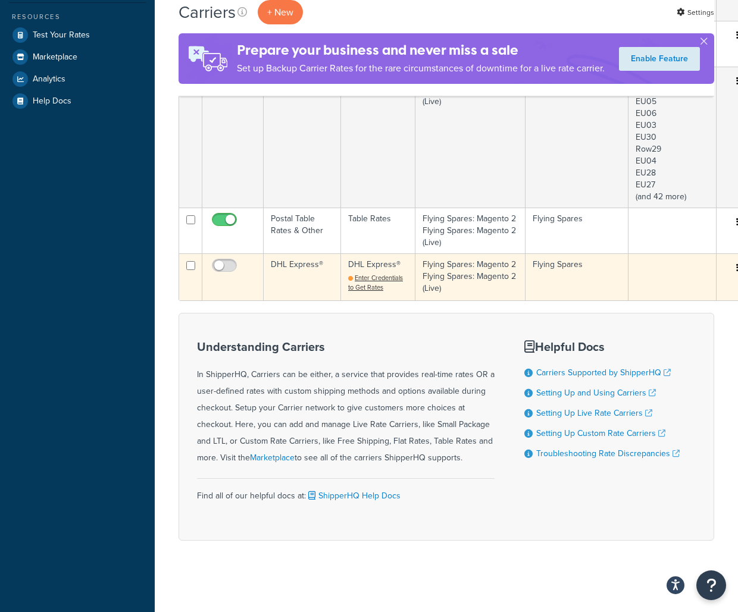
click at [311, 285] on td "DHL Express®" at bounding box center [302, 277] width 77 height 46
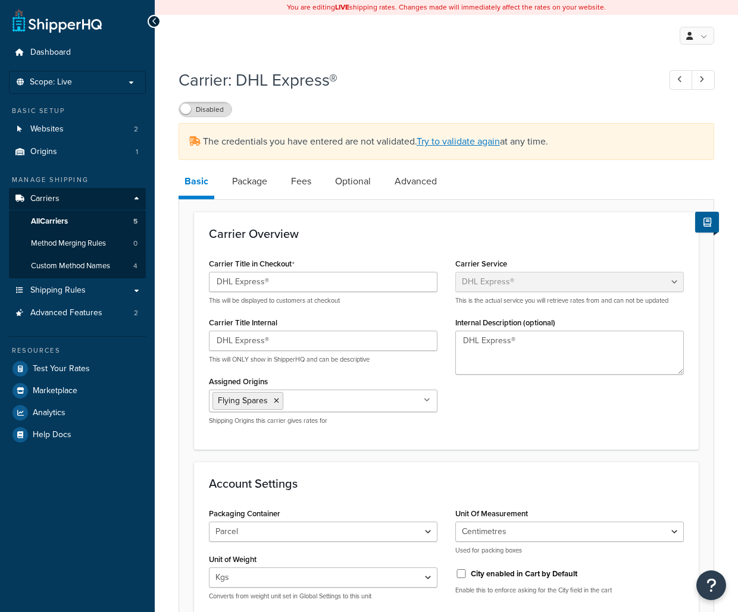
select select "dhl"
select select "kg"
select select "CM"
